Goal: Transaction & Acquisition: Purchase product/service

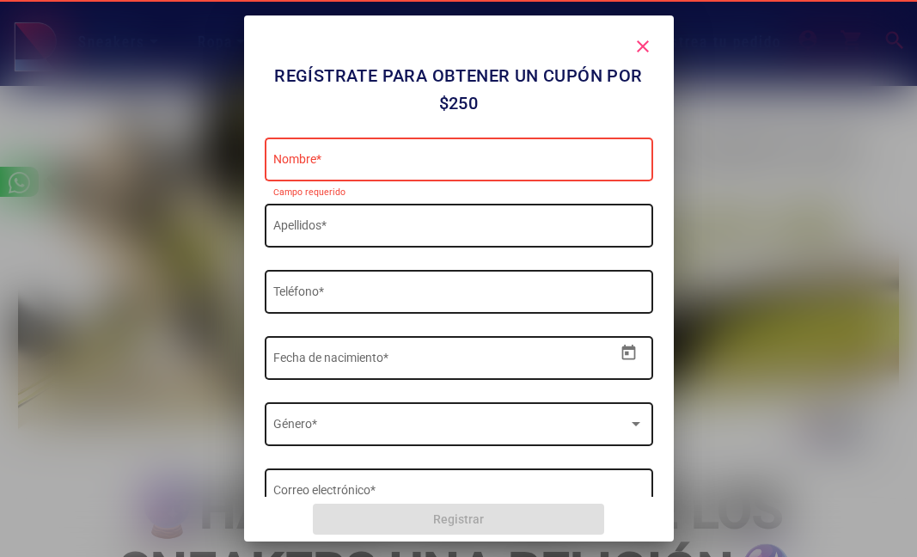
click at [735, 294] on div at bounding box center [458, 278] width 917 height 557
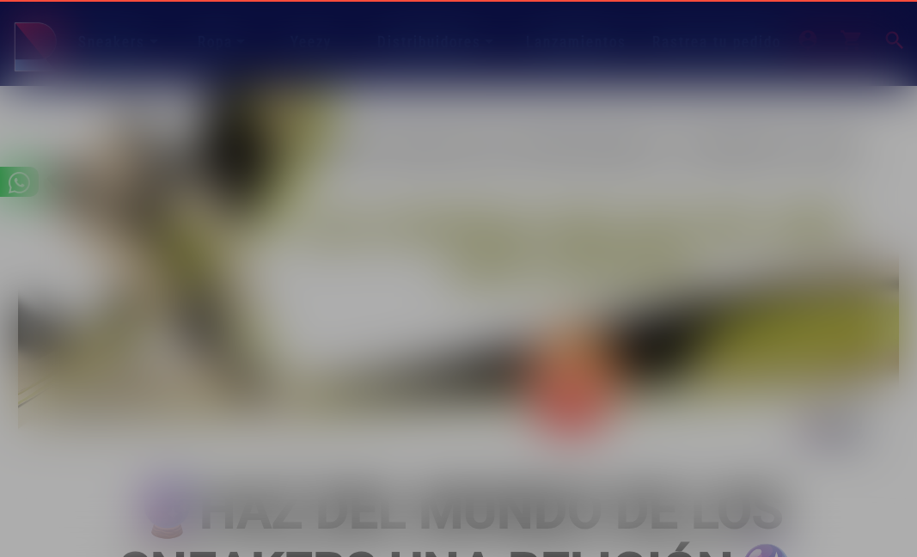
click at [649, 41] on mat-icon "close" at bounding box center [642, 46] width 21 height 21
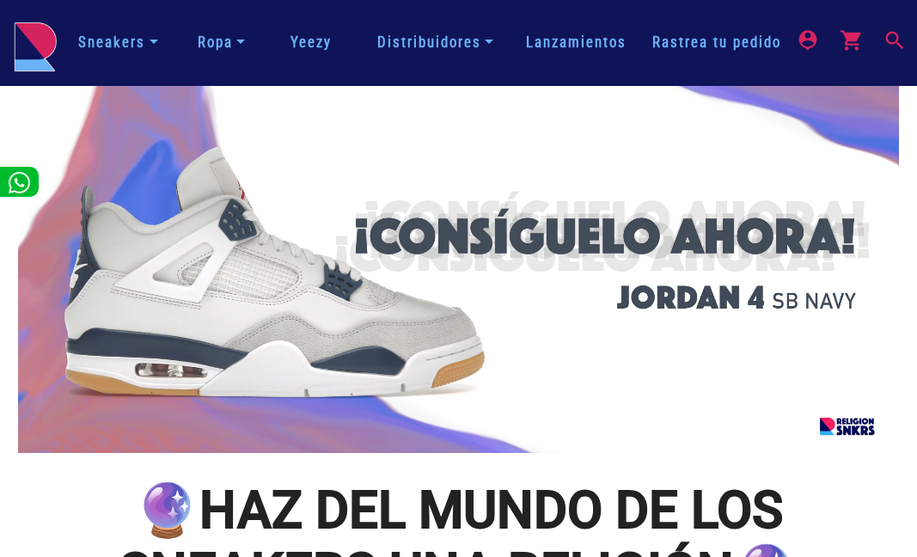
click at [910, 43] on nav "Sneakers Hombre Mujer Niños Todos Artículos de limpieza Ropa Chamarras y Hoodie…" at bounding box center [458, 43] width 917 height 86
click at [900, 43] on mat-icon "search" at bounding box center [892, 38] width 21 height 21
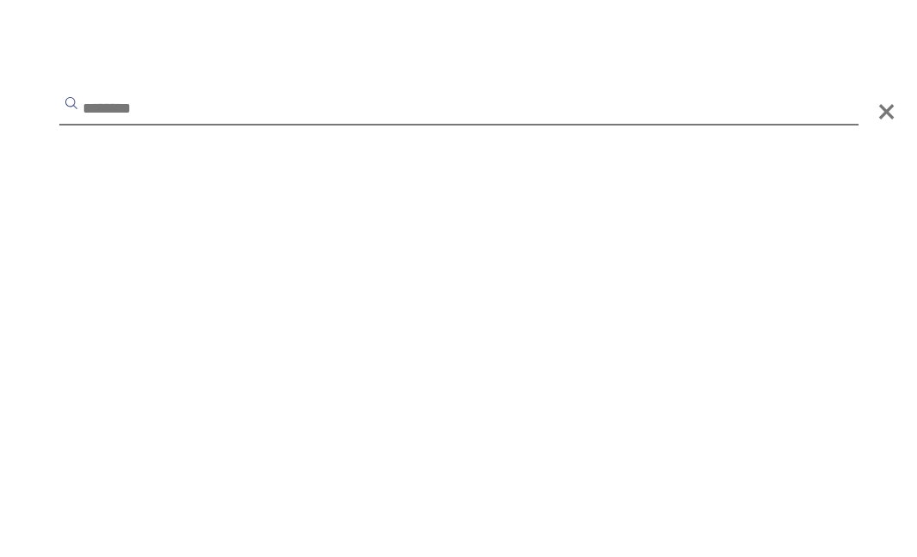
click at [466, 107] on input "text" at bounding box center [458, 109] width 799 height 31
type input "*"
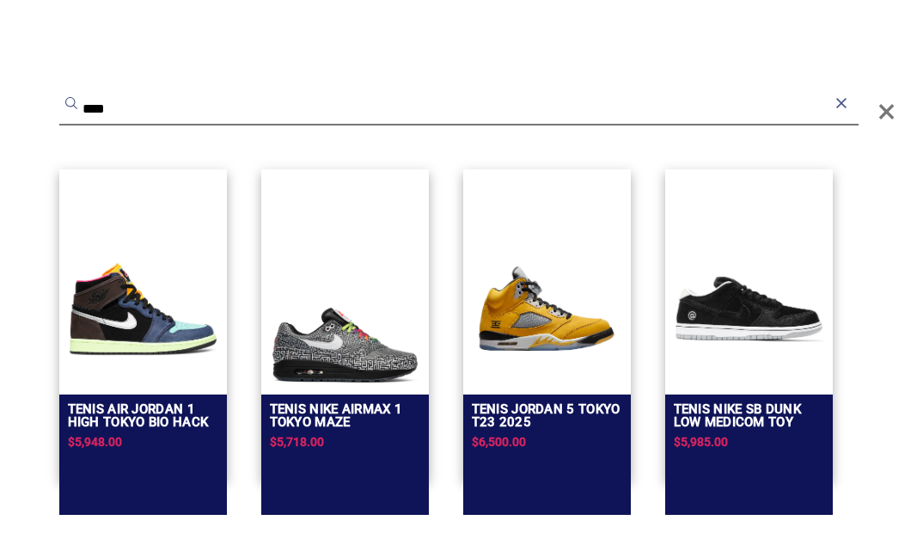
type input "****"
